Goal: Task Accomplishment & Management: Manage account settings

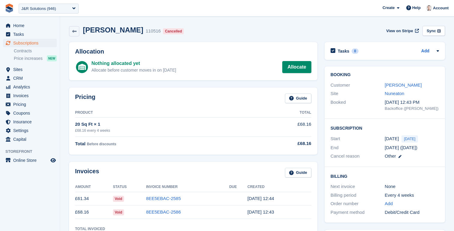
click at [15, 8] on link at bounding box center [9, 8] width 14 height 14
click at [12, 8] on img at bounding box center [9, 8] width 9 height 9
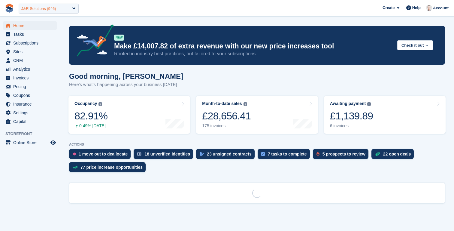
click at [35, 11] on div "J&R Solutions (946)" at bounding box center [38, 9] width 35 height 6
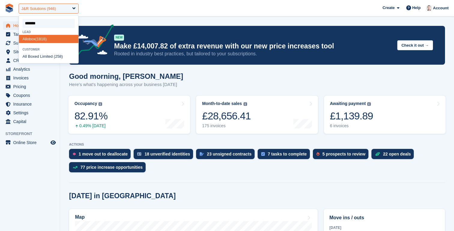
type input "********"
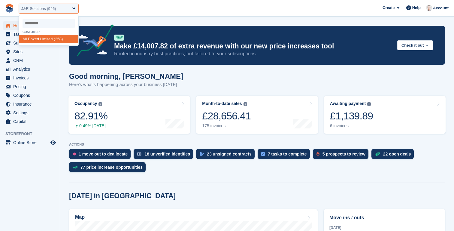
select select "***"
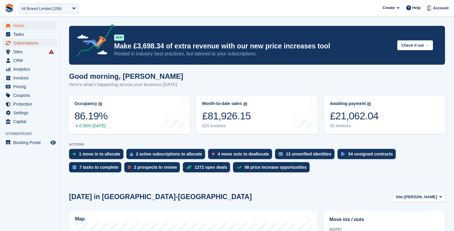
click at [30, 44] on span "Subscriptions" at bounding box center [31, 43] width 36 height 8
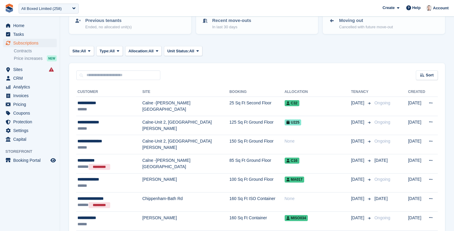
scroll to position [74, 0]
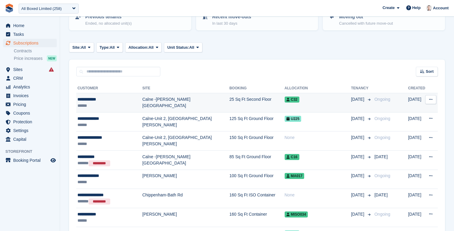
click at [199, 105] on td "Calne -[PERSON_NAME][GEOGRAPHIC_DATA]" at bounding box center [185, 102] width 87 height 19
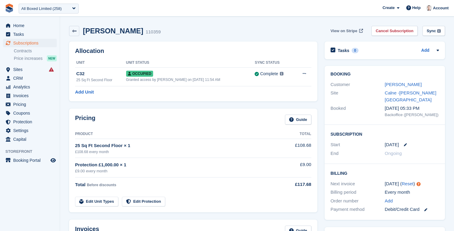
click at [339, 32] on span "View on Stripe" at bounding box center [344, 31] width 27 height 6
click at [20, 42] on span "Subscriptions" at bounding box center [31, 43] width 36 height 8
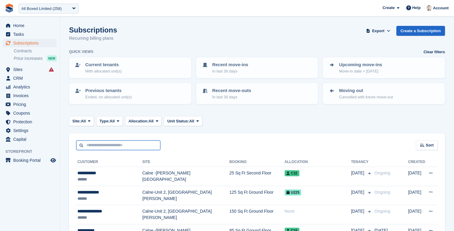
click at [137, 145] on input "text" at bounding box center [118, 145] width 84 height 10
type input "*****"
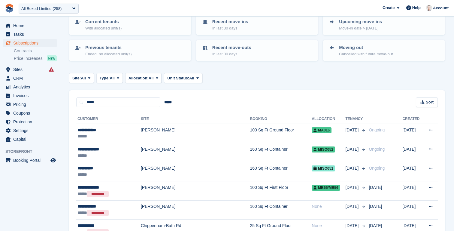
scroll to position [49, 0]
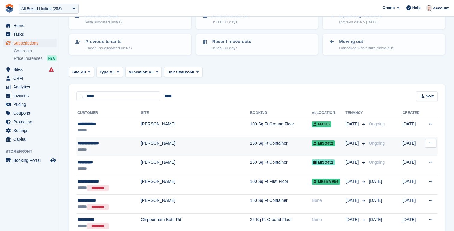
click at [141, 144] on td "[PERSON_NAME]" at bounding box center [195, 146] width 109 height 19
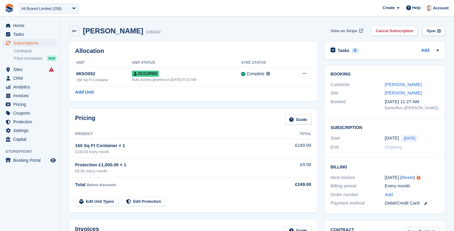
click at [344, 33] on span "View on Stripe" at bounding box center [344, 31] width 27 height 6
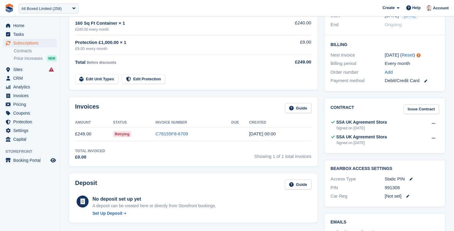
scroll to position [125, 0]
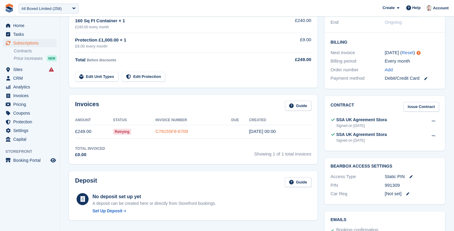
click at [170, 130] on link "C78155F8-6709" at bounding box center [172, 131] width 32 height 5
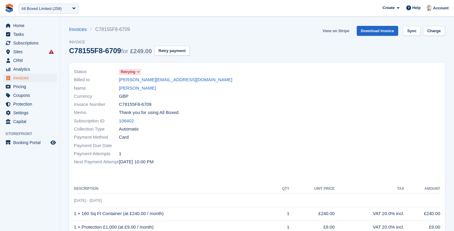
click at [337, 30] on link "View on Stripe" at bounding box center [336, 31] width 32 height 10
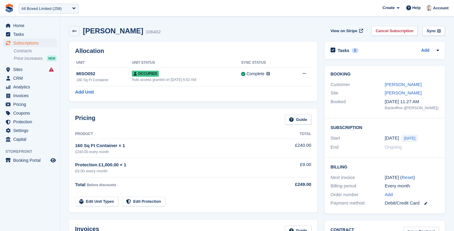
scroll to position [125, 0]
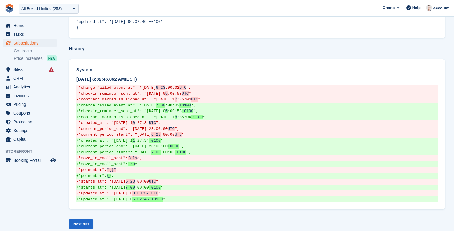
scroll to position [296, 0]
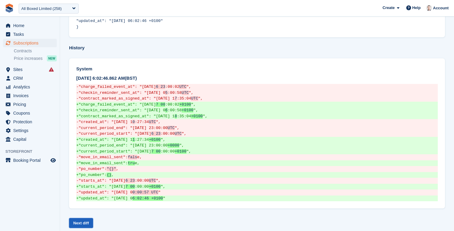
click at [86, 218] on link "Next diff" at bounding box center [81, 223] width 24 height 10
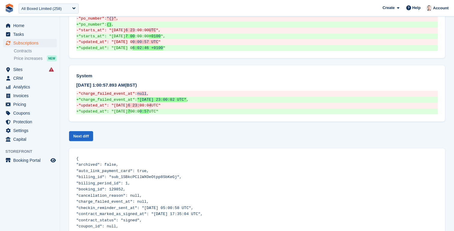
scroll to position [449, 0]
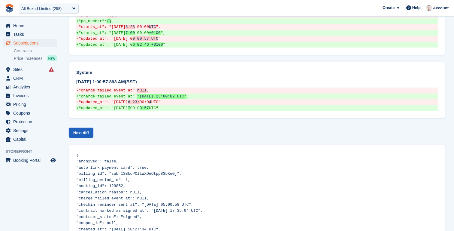
click at [80, 128] on link "Next diff" at bounding box center [81, 133] width 24 height 10
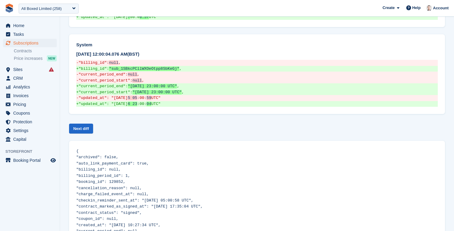
scroll to position [553, 0]
